Goal: Check status: Check status

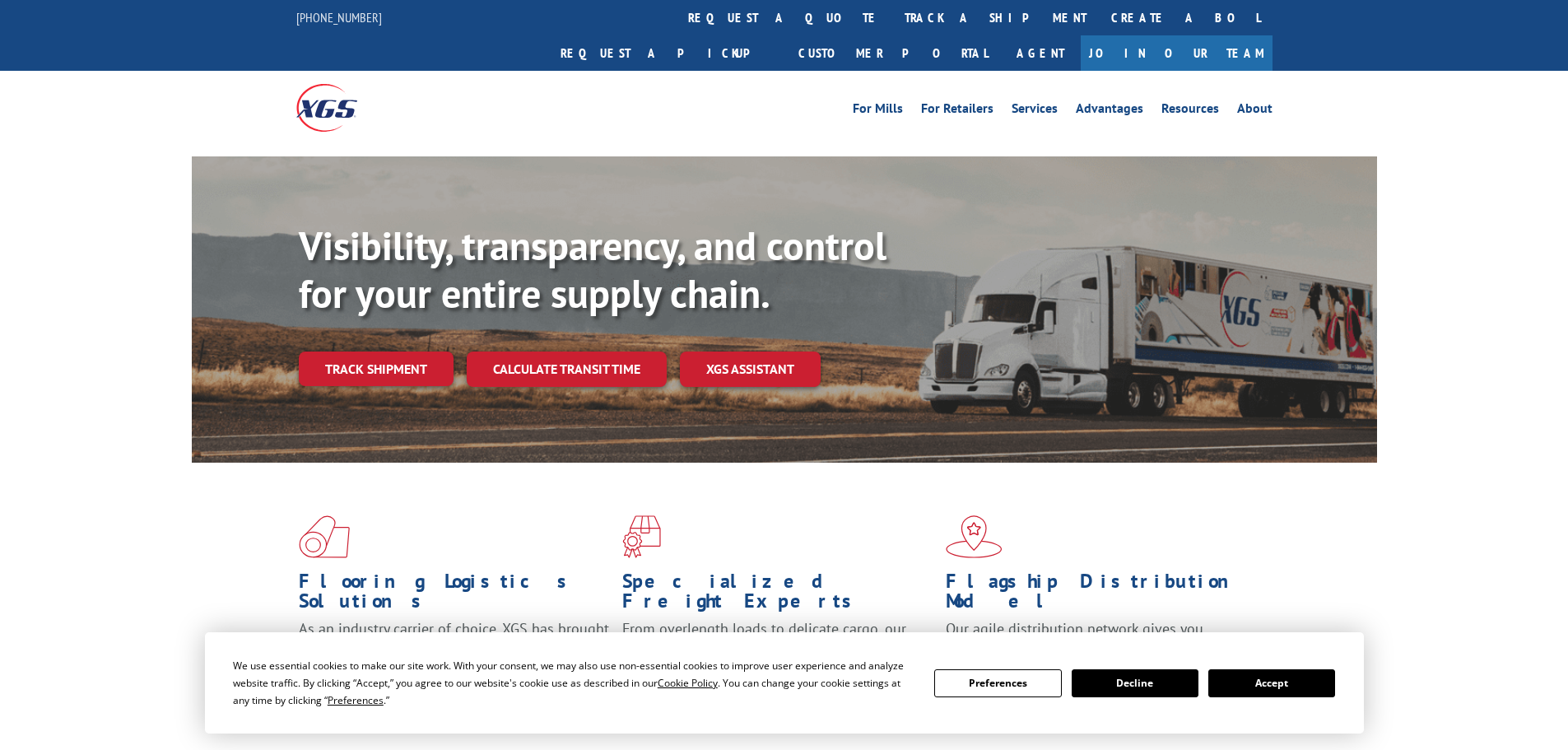
drag, startPoint x: 1282, startPoint y: 692, endPoint x: 834, endPoint y: 298, distance: 596.6
click at [1282, 690] on button "Accept" at bounding box center [1272, 684] width 127 height 28
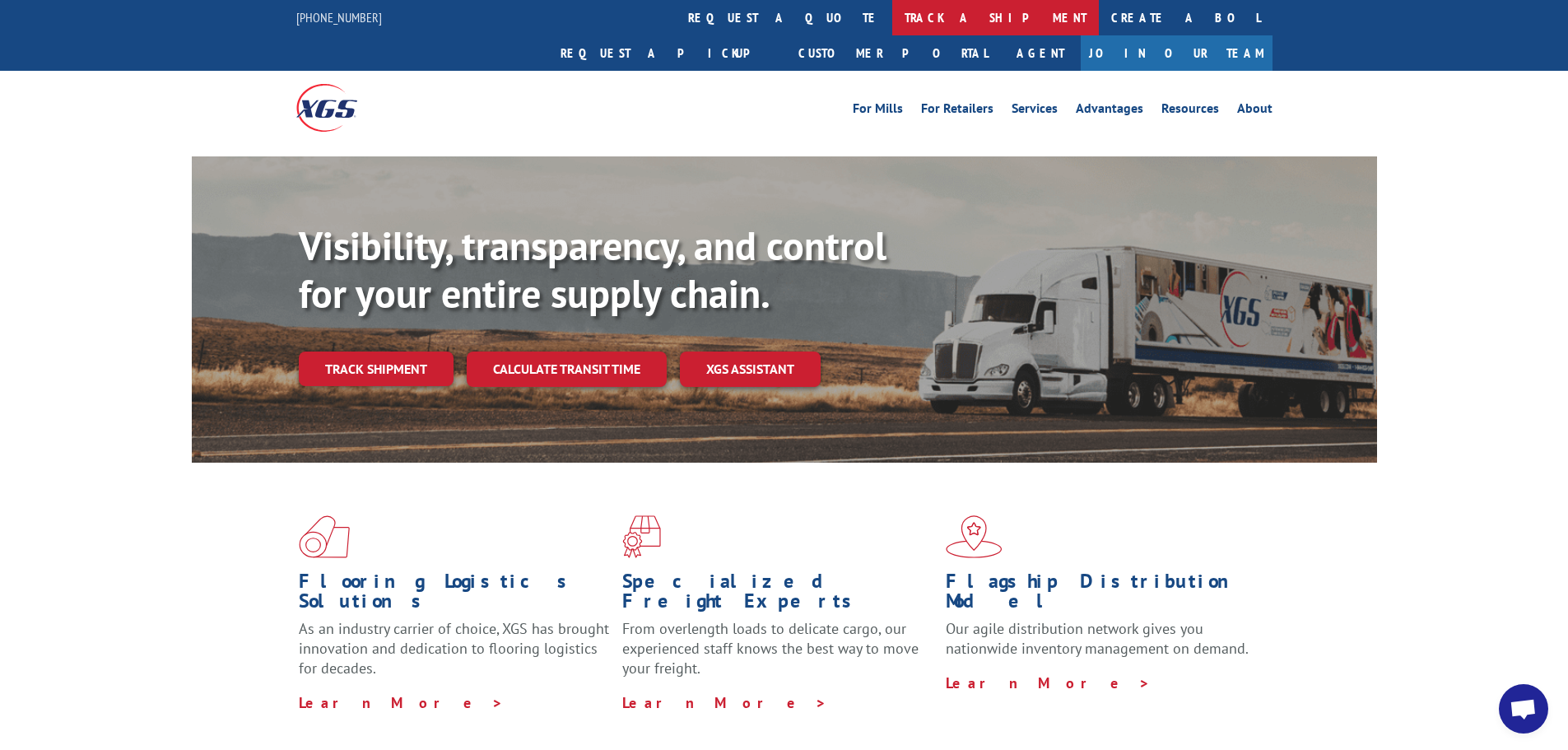
click at [892, 11] on link "track a shipment" at bounding box center [996, 18] width 207 height 35
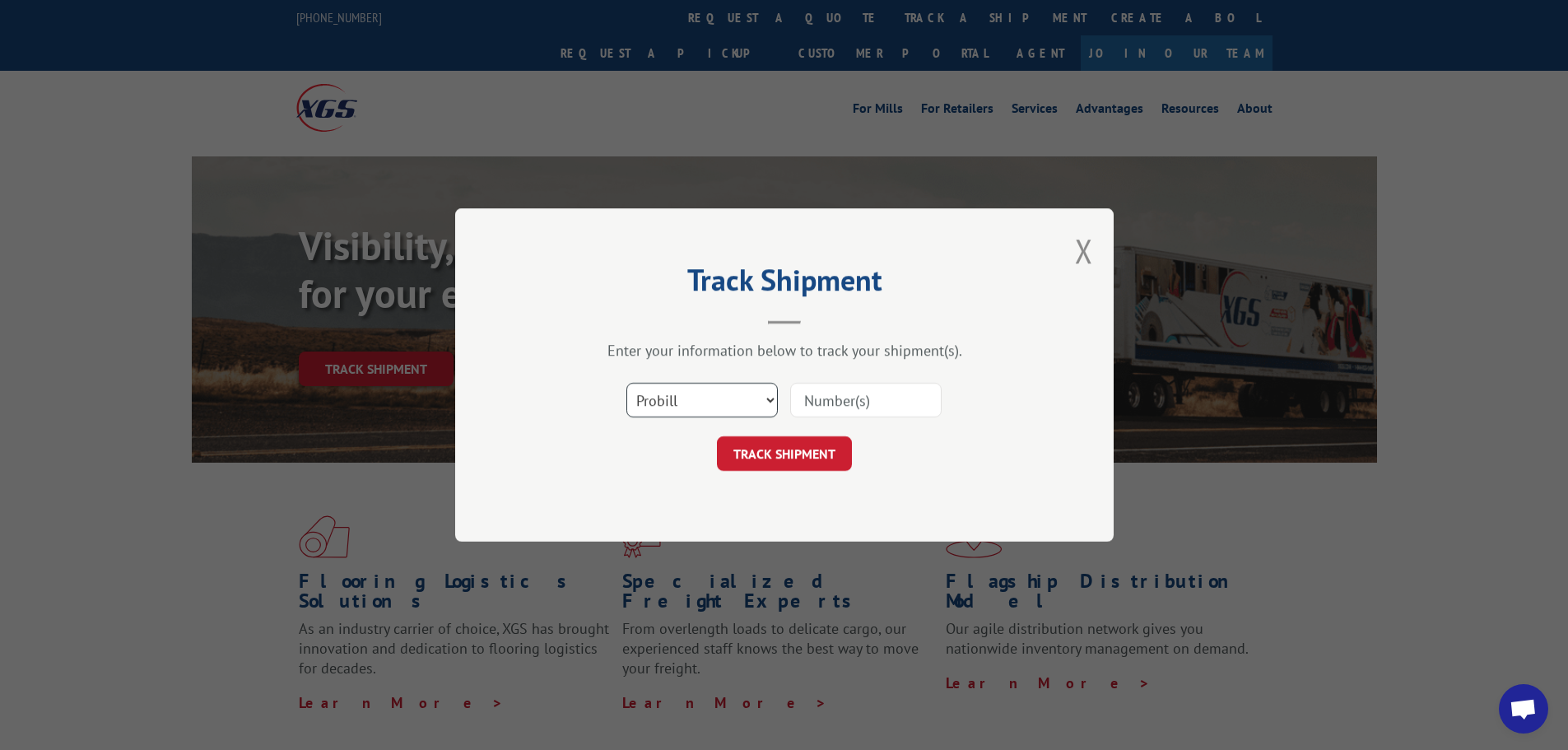
click at [693, 397] on select "Select category... Probill BOL PO" at bounding box center [701, 399] width 151 height 34
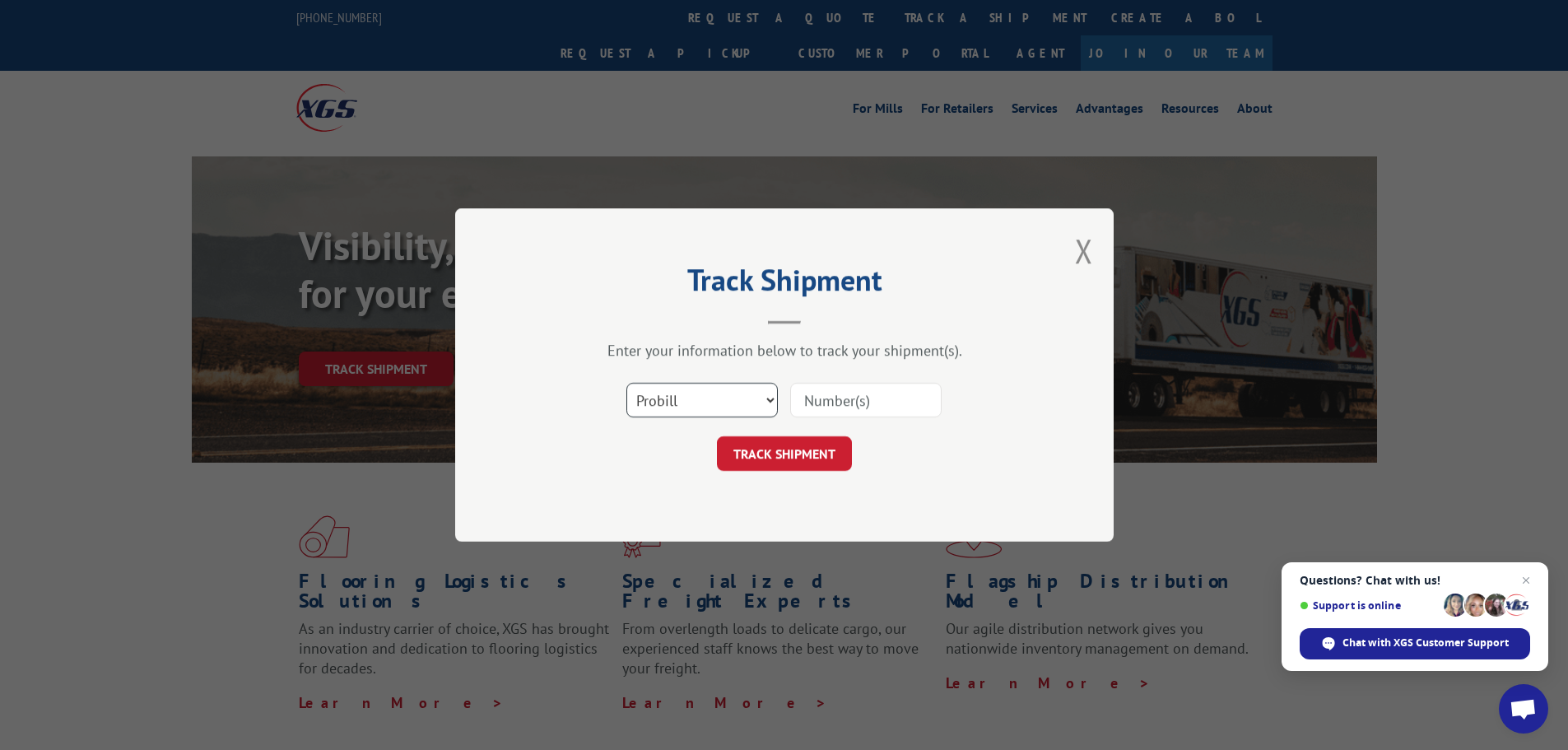
select select "bol"
click at [626, 383] on select "Select category... Probill BOL PO" at bounding box center [701, 399] width 151 height 34
click at [837, 393] on input at bounding box center [866, 399] width 151 height 34
paste input "7071422"
type input "7071422"
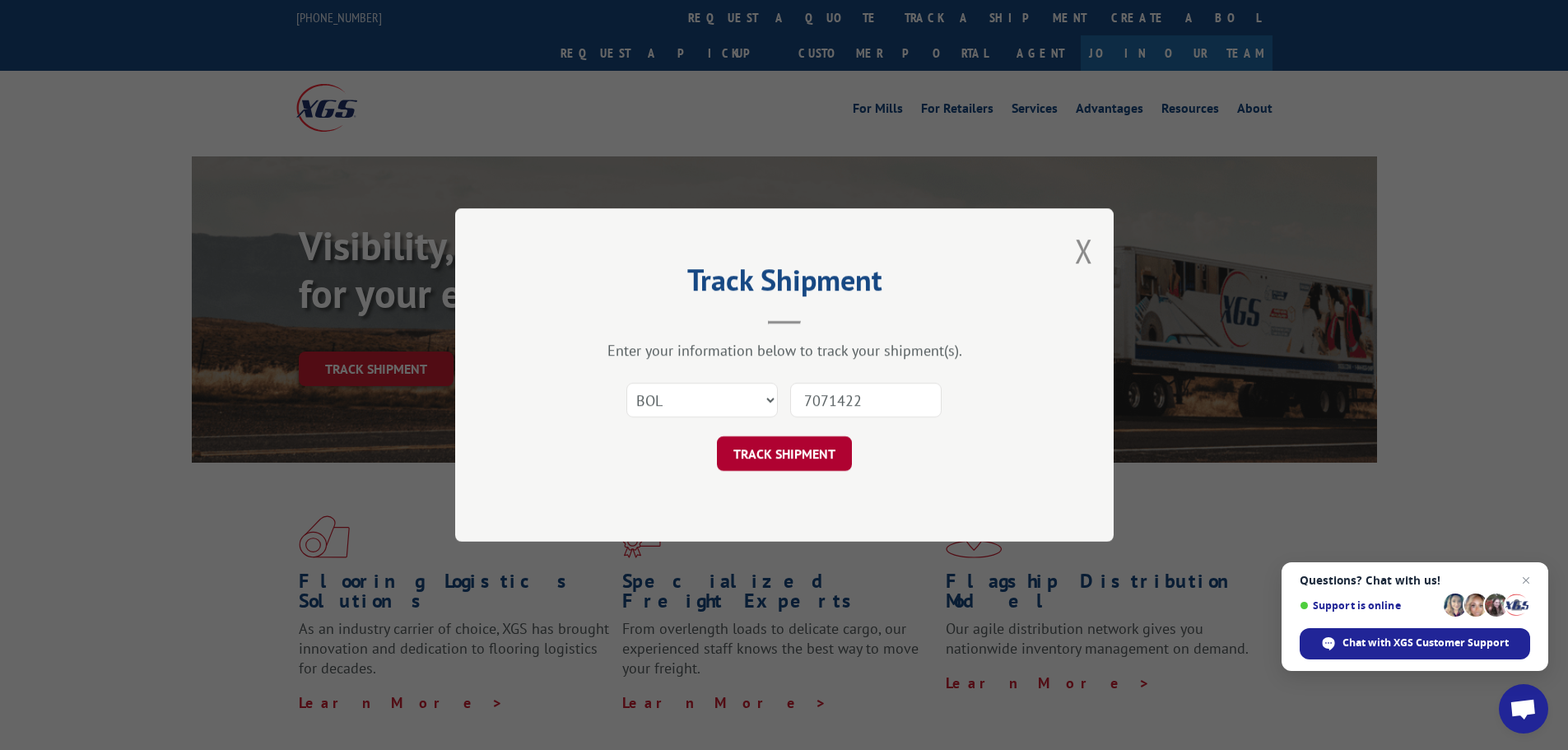
click at [790, 452] on button "TRACK SHIPMENT" at bounding box center [784, 453] width 135 height 34
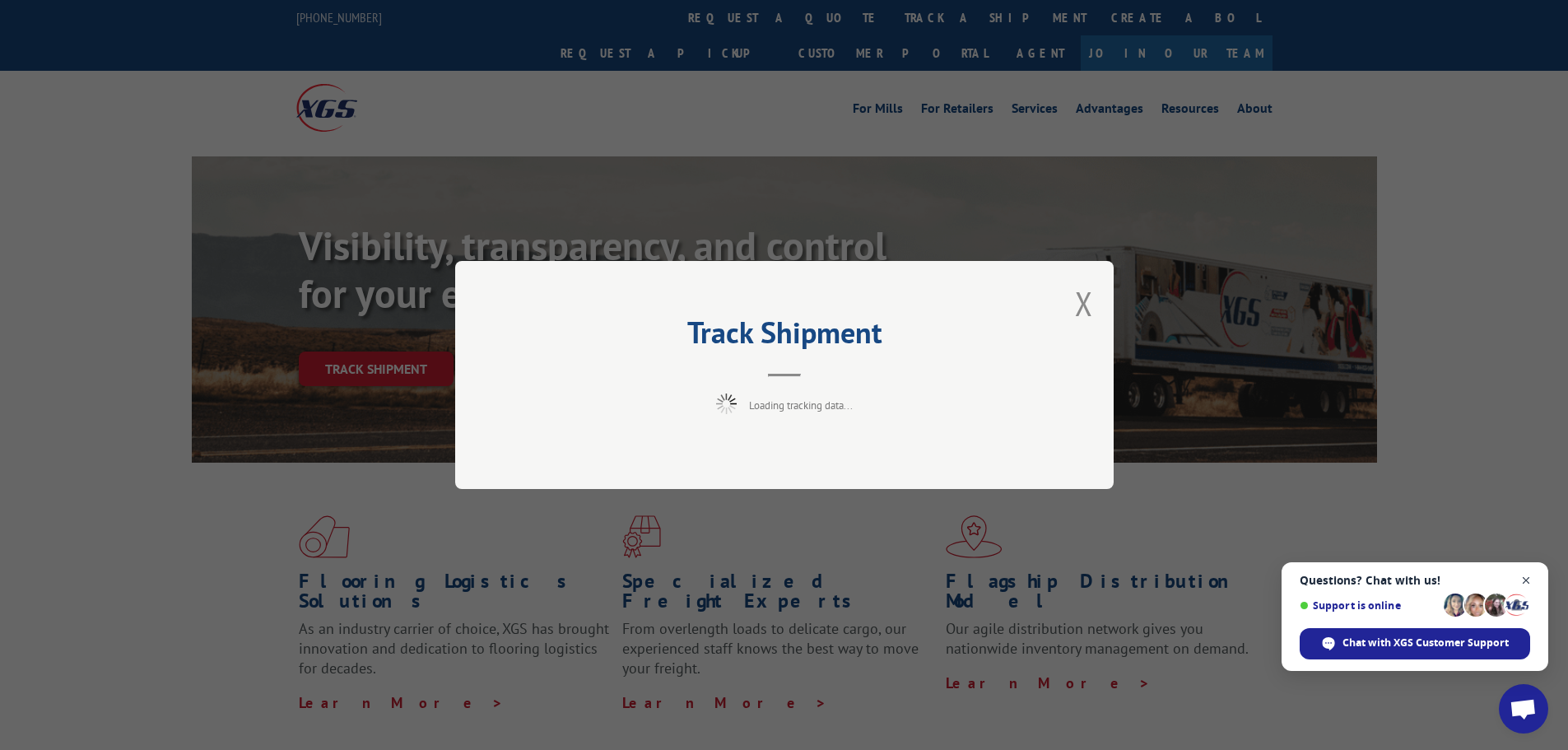
click at [1523, 581] on span "Close chat" at bounding box center [1526, 580] width 20 height 20
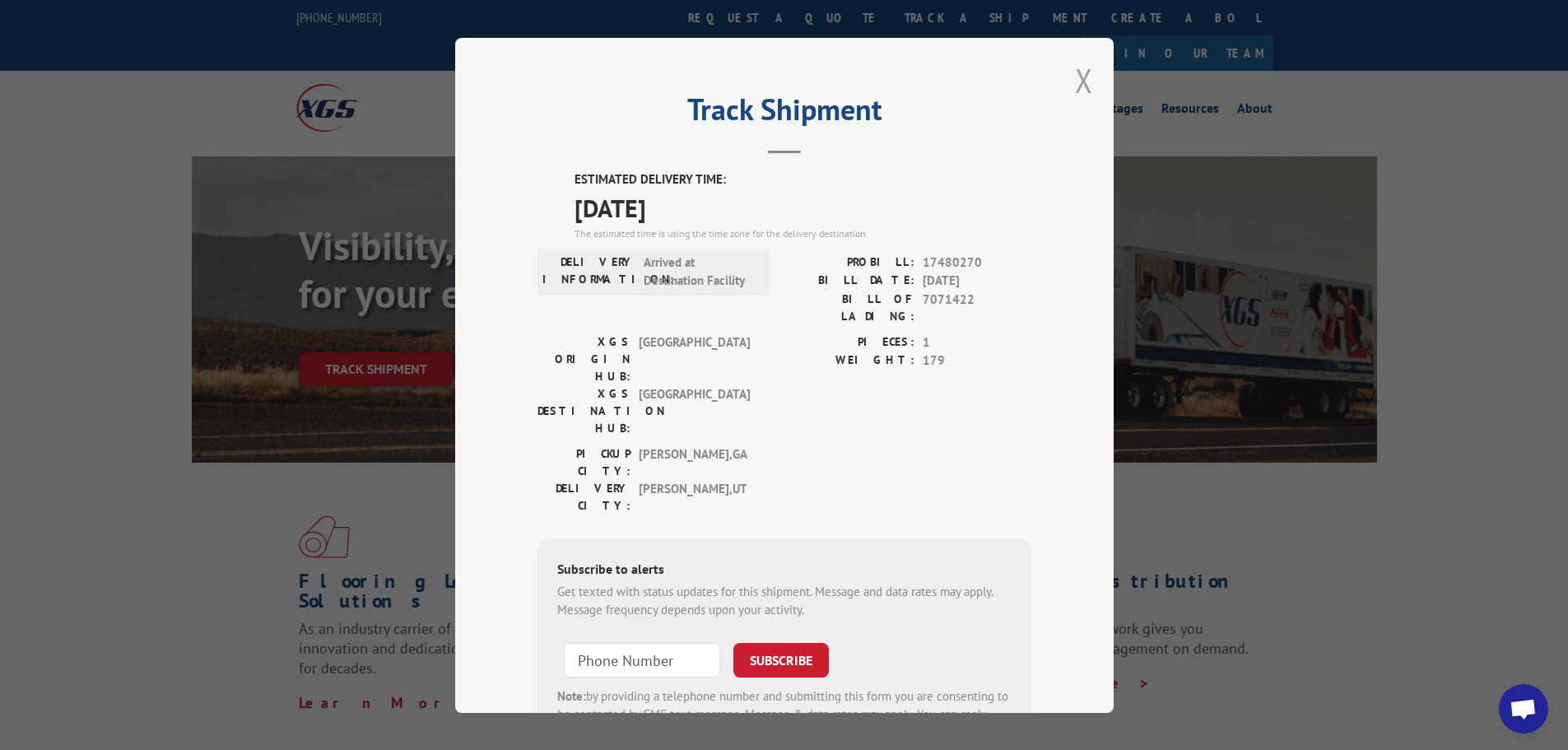
click at [1075, 76] on button "Close modal" at bounding box center [1084, 80] width 19 height 43
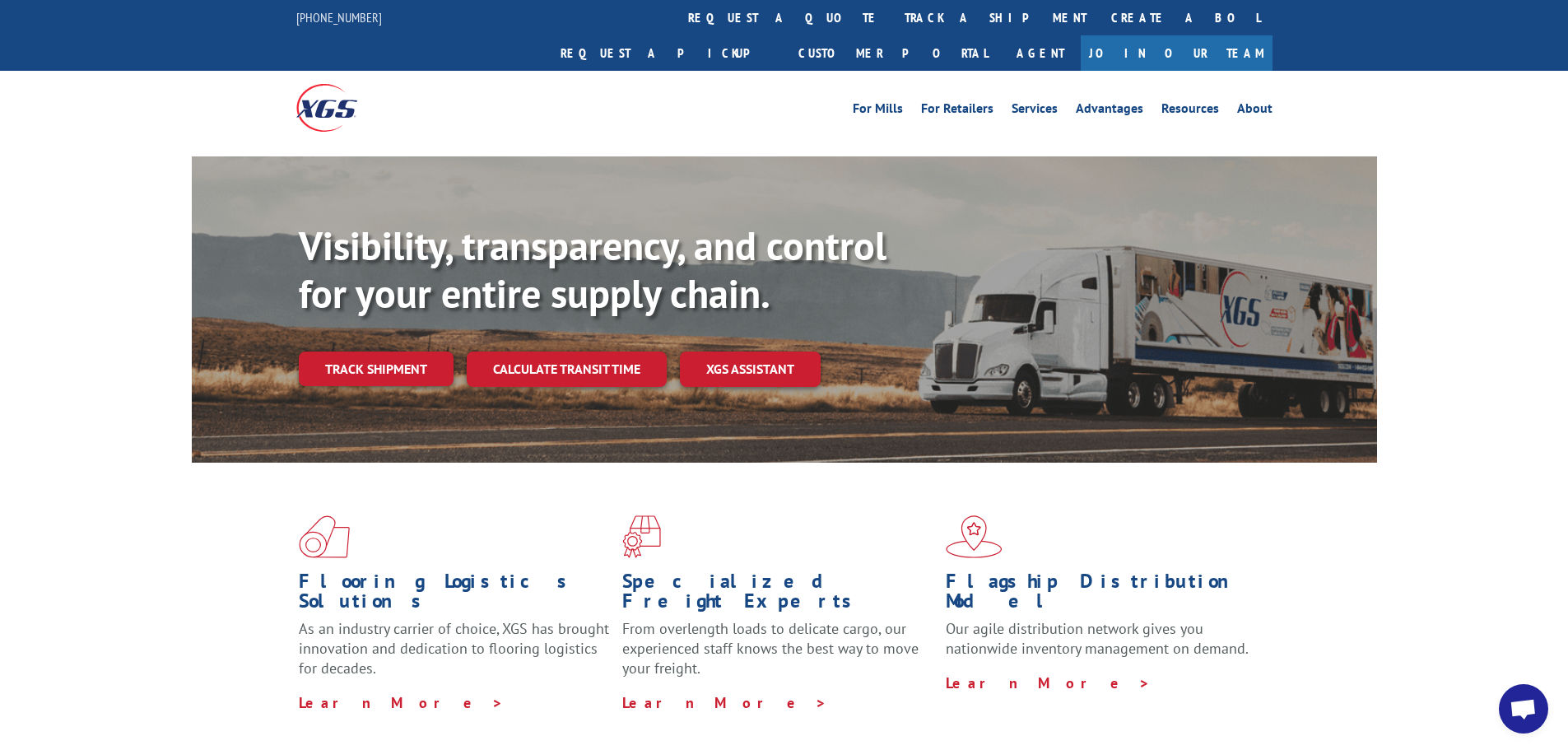
click at [892, 23] on link "track a shipment" at bounding box center [996, 18] width 207 height 35
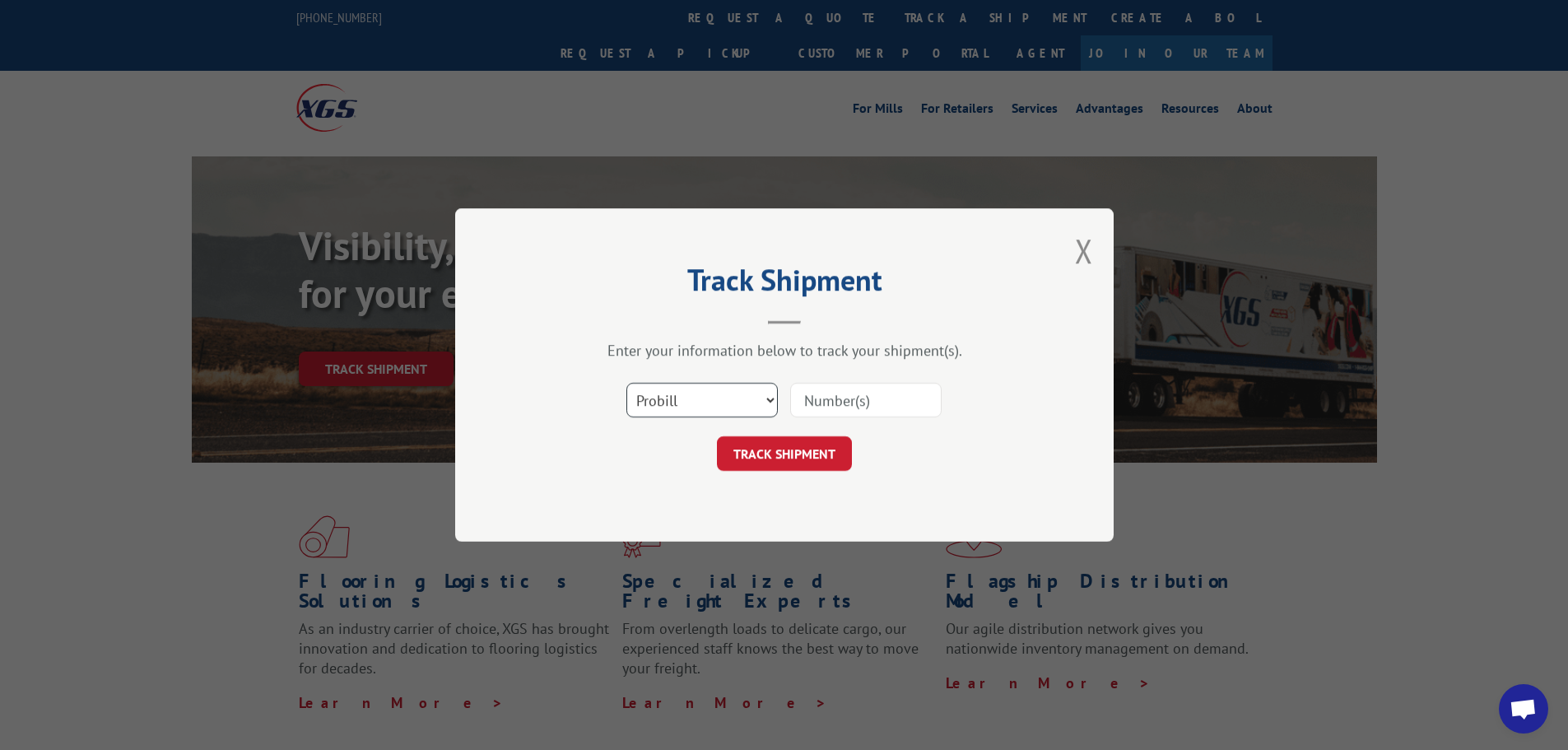
click at [678, 406] on select "Select category... Probill BOL PO" at bounding box center [701, 399] width 151 height 34
select select "bol"
click at [626, 383] on select "Select category... Probill BOL PO" at bounding box center [701, 399] width 151 height 34
click at [824, 401] on input at bounding box center [866, 399] width 151 height 34
paste input "5589567"
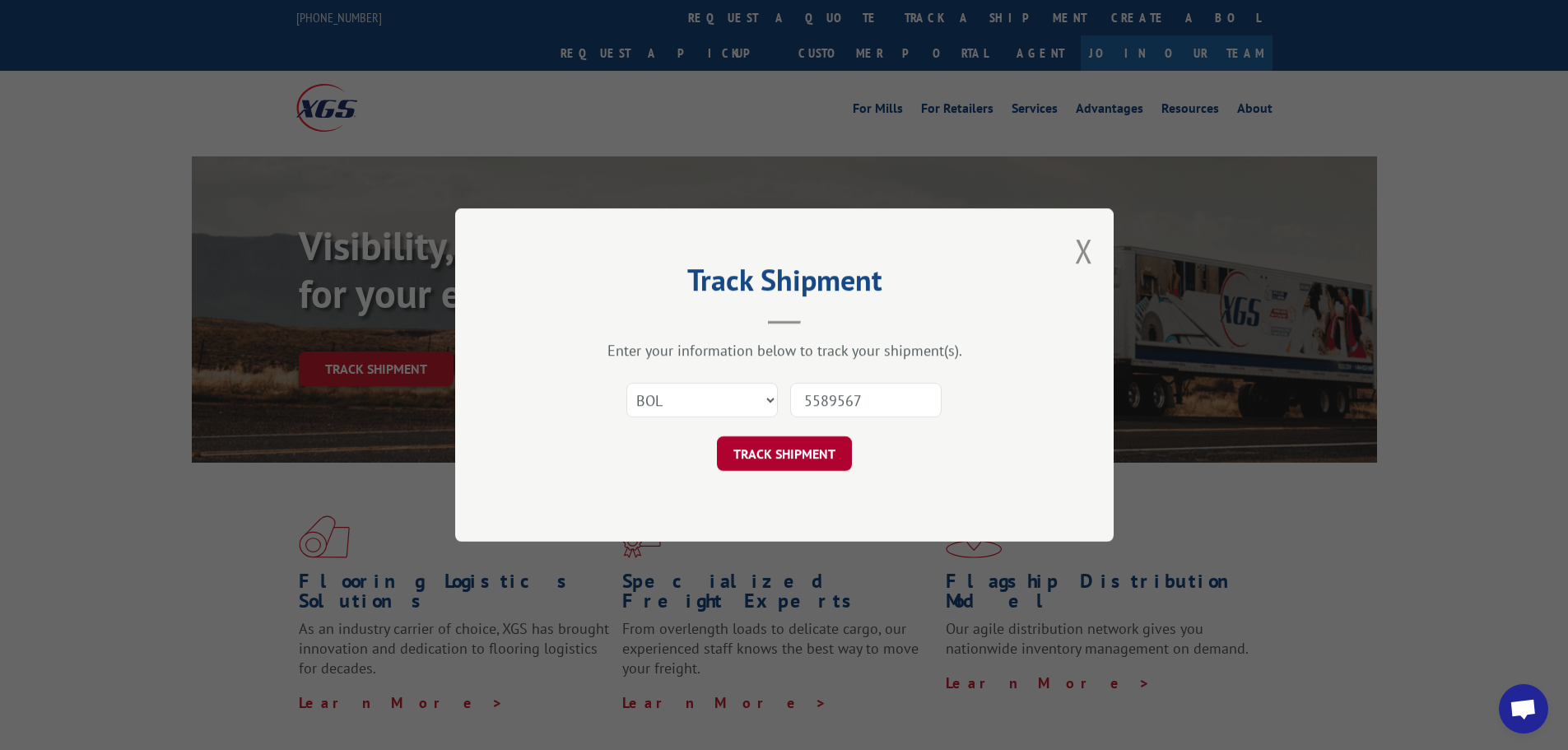
type input "5589567"
click at [784, 464] on button "TRACK SHIPMENT" at bounding box center [784, 453] width 135 height 34
